Goal: Register for event/course

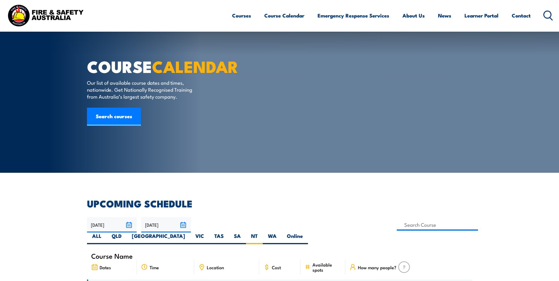
scroll to position [120, 0]
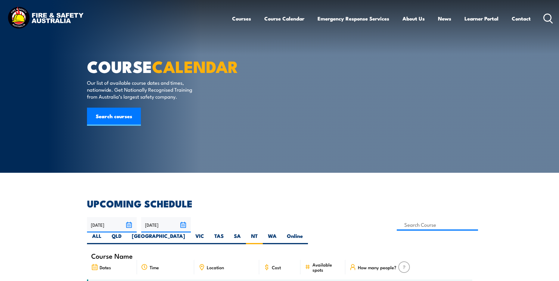
click at [129, 225] on input "22/09/2025" at bounding box center [112, 224] width 50 height 15
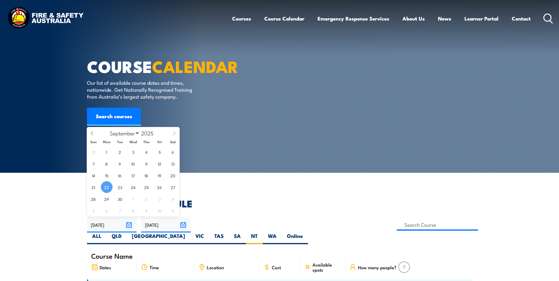
click at [175, 132] on icon at bounding box center [174, 133] width 4 height 4
select select "11"
click at [108, 151] on span "1" at bounding box center [107, 152] width 12 height 12
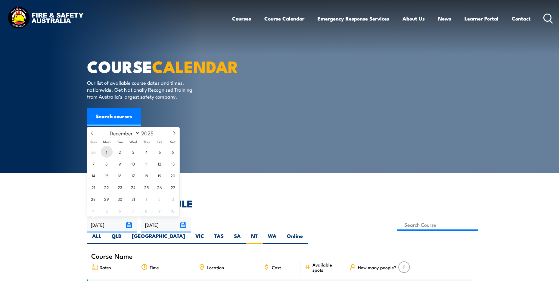
type input "01/12/2025"
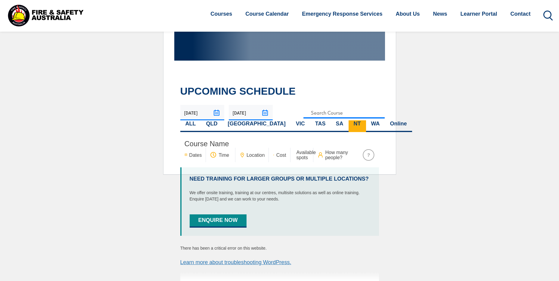
click at [349, 122] on label "NT" at bounding box center [357, 126] width 17 height 12
click at [361, 122] on input "NT" at bounding box center [363, 122] width 4 height 4
click at [349, 123] on label "NT" at bounding box center [357, 126] width 17 height 12
click at [361, 123] on input "NT" at bounding box center [363, 122] width 4 height 4
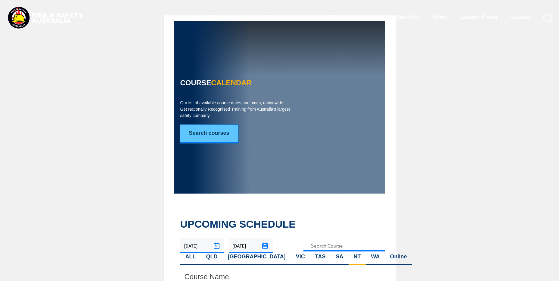
click at [205, 132] on link "Search courses" at bounding box center [209, 134] width 58 height 18
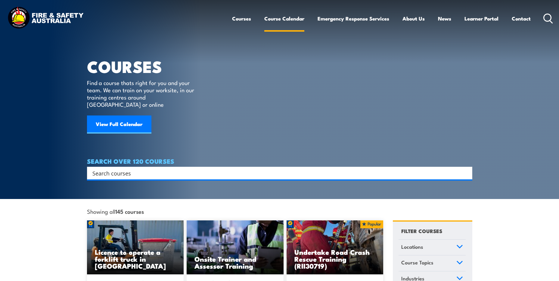
click at [275, 19] on link "Course Calendar" at bounding box center [284, 19] width 40 height 16
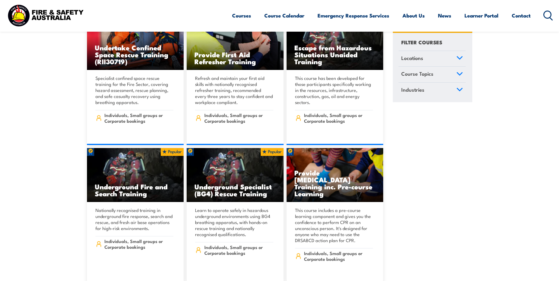
scroll to position [421, 0]
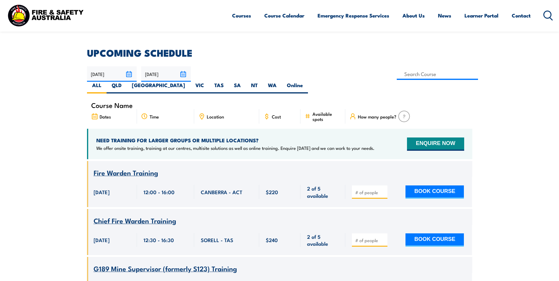
scroll to position [151, 0]
click at [263, 82] on label "NT" at bounding box center [254, 88] width 17 height 12
click at [262, 82] on input "NT" at bounding box center [260, 84] width 4 height 4
radio input "true"
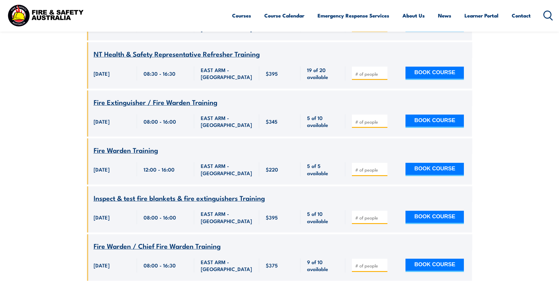
scroll to position [590, 0]
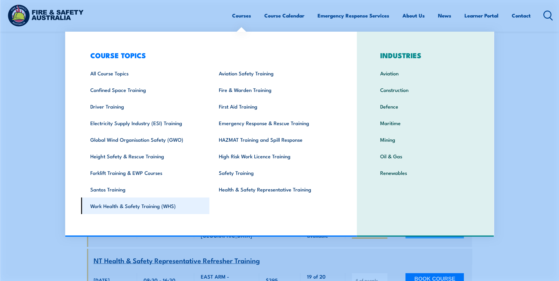
click at [136, 204] on link "Work Health & Safety Training (WHS)" at bounding box center [145, 205] width 129 height 17
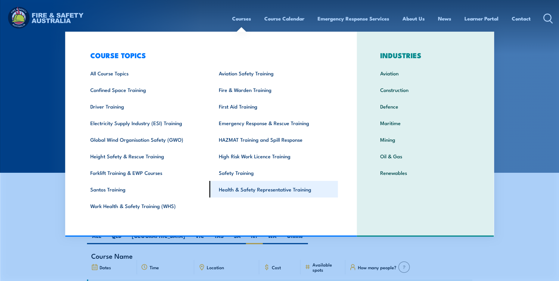
click at [271, 188] on link "Health & Safety Representative Training" at bounding box center [274, 189] width 129 height 17
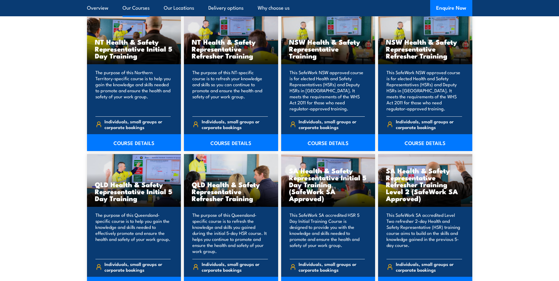
scroll to position [692, 0]
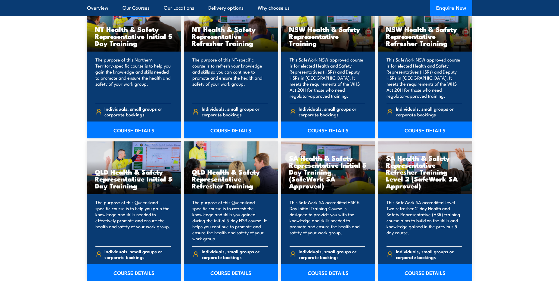
click at [132, 131] on link "COURSE DETAILS" at bounding box center [134, 129] width 94 height 17
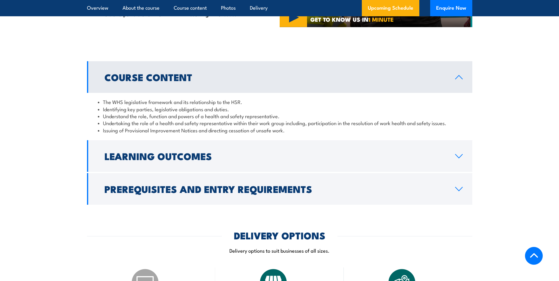
scroll to position [482, 0]
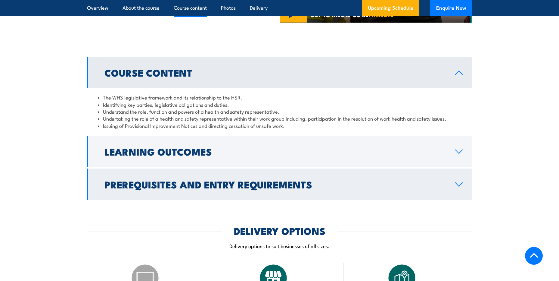
click at [459, 183] on icon at bounding box center [459, 184] width 8 height 5
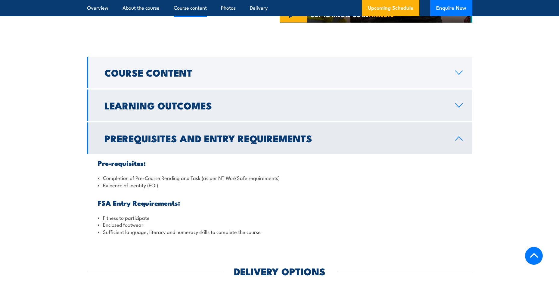
click at [460, 108] on link "Learning Outcomes" at bounding box center [279, 105] width 385 height 32
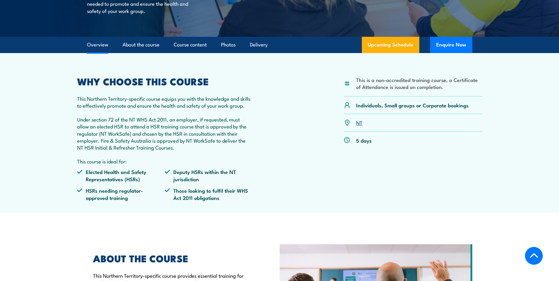
scroll to position [151, 0]
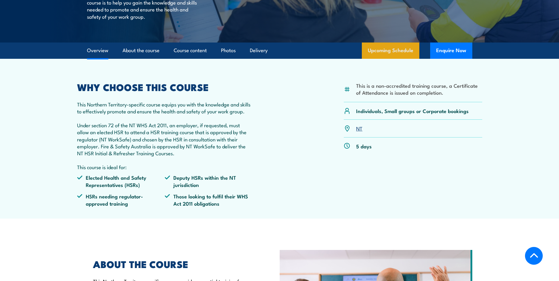
click at [387, 50] on link "Upcoming Schedule" at bounding box center [391, 50] width 58 height 16
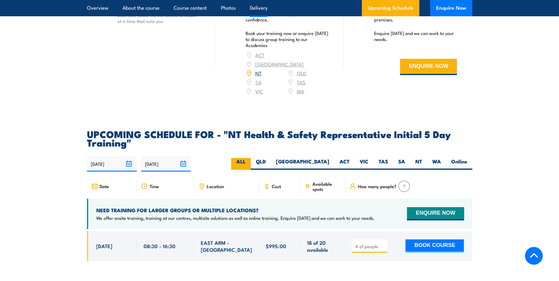
scroll to position [896, 0]
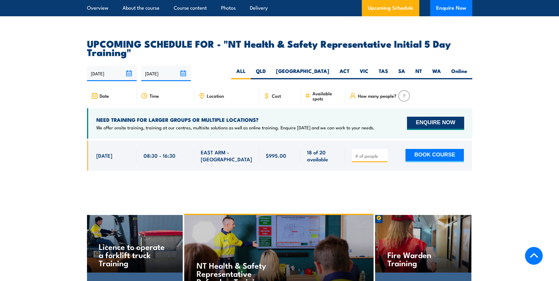
click at [435, 117] on button "ENQUIRE NOW" at bounding box center [435, 123] width 57 height 13
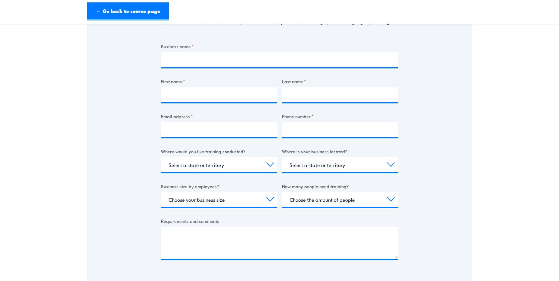
scroll to position [120, 0]
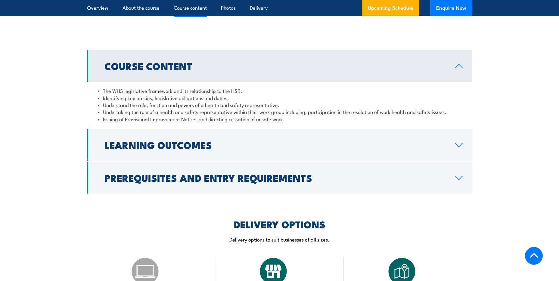
scroll to position [518, 0]
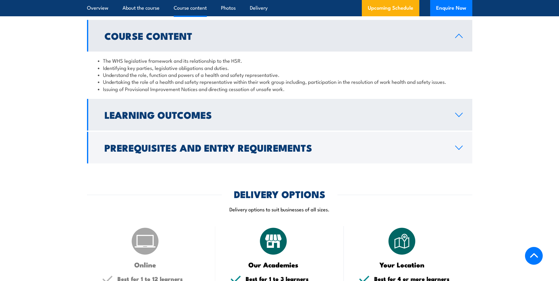
click at [459, 114] on icon at bounding box center [459, 114] width 8 height 5
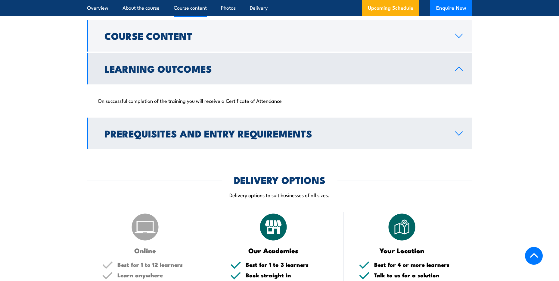
click at [459, 133] on icon at bounding box center [459, 133] width 8 height 5
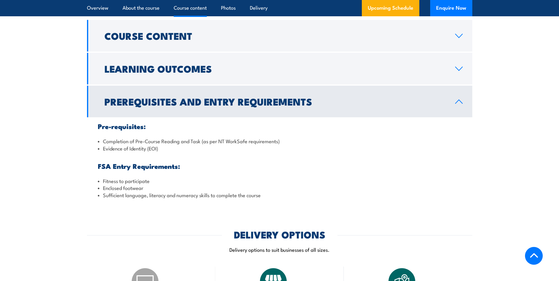
click at [163, 173] on div "Pre-requisites: Completion of Pre-Course Reading and Task (as per NT WorkSafe r…" at bounding box center [279, 160] width 385 height 86
click at [403, 167] on h3 "FSA Entry Requirements:" at bounding box center [280, 165] width 364 height 7
